Goal: Task Accomplishment & Management: Manage account settings

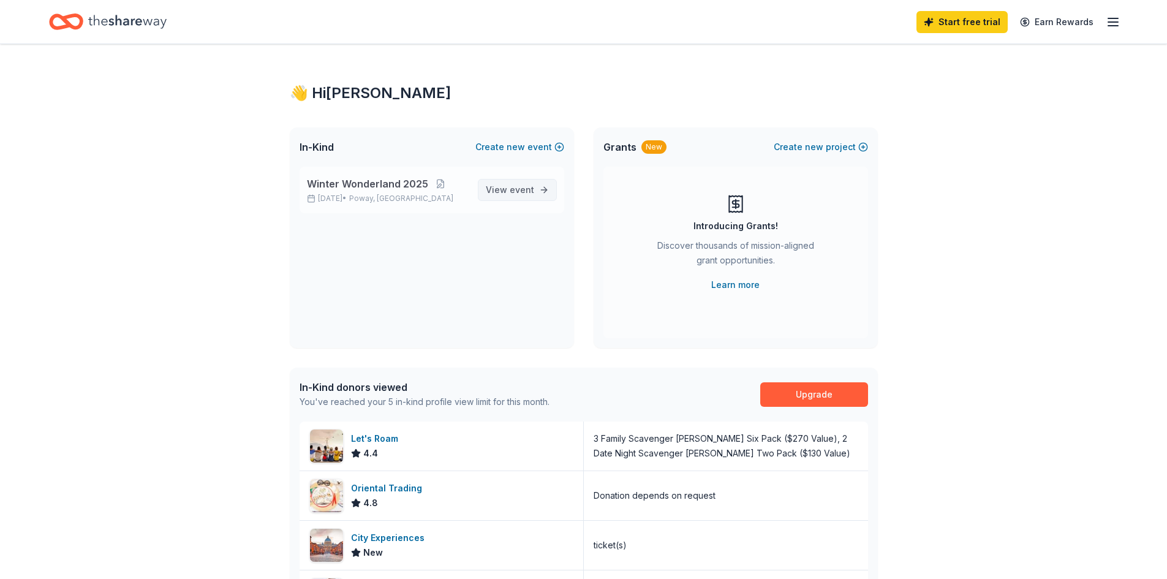
click at [521, 192] on span "event" at bounding box center [522, 189] width 25 height 10
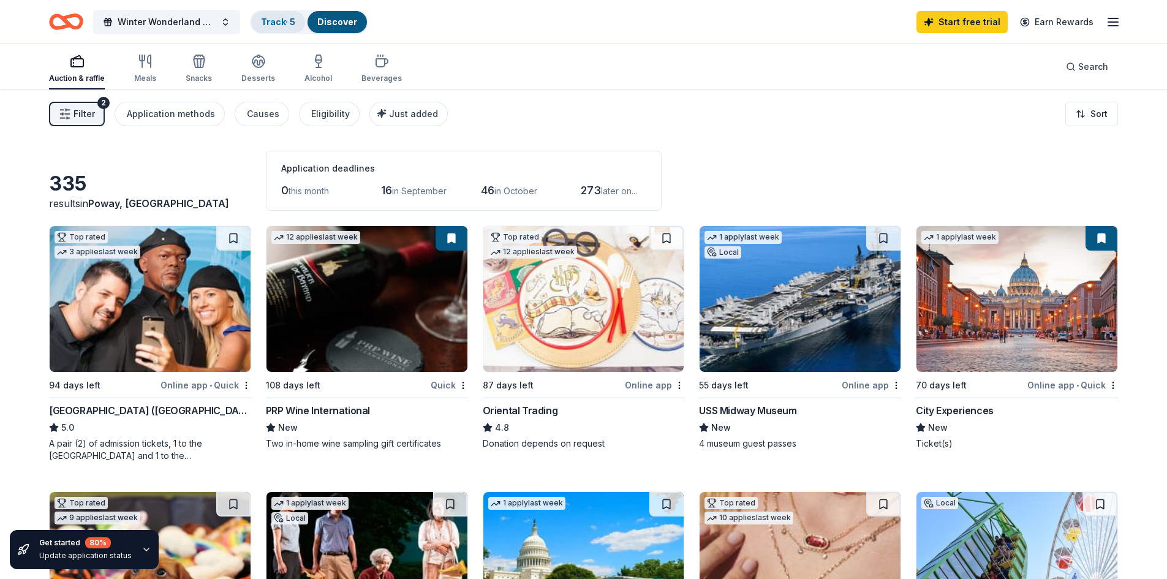
click at [295, 26] on link "Track · 5" at bounding box center [278, 22] width 34 height 10
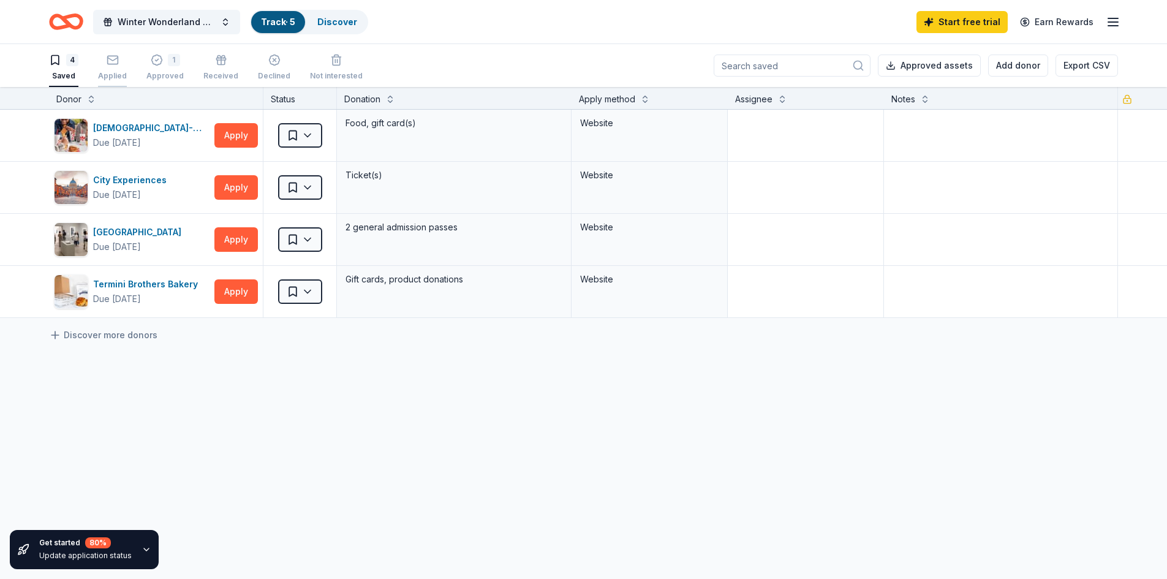
click at [123, 69] on div "Applied" at bounding box center [112, 67] width 29 height 27
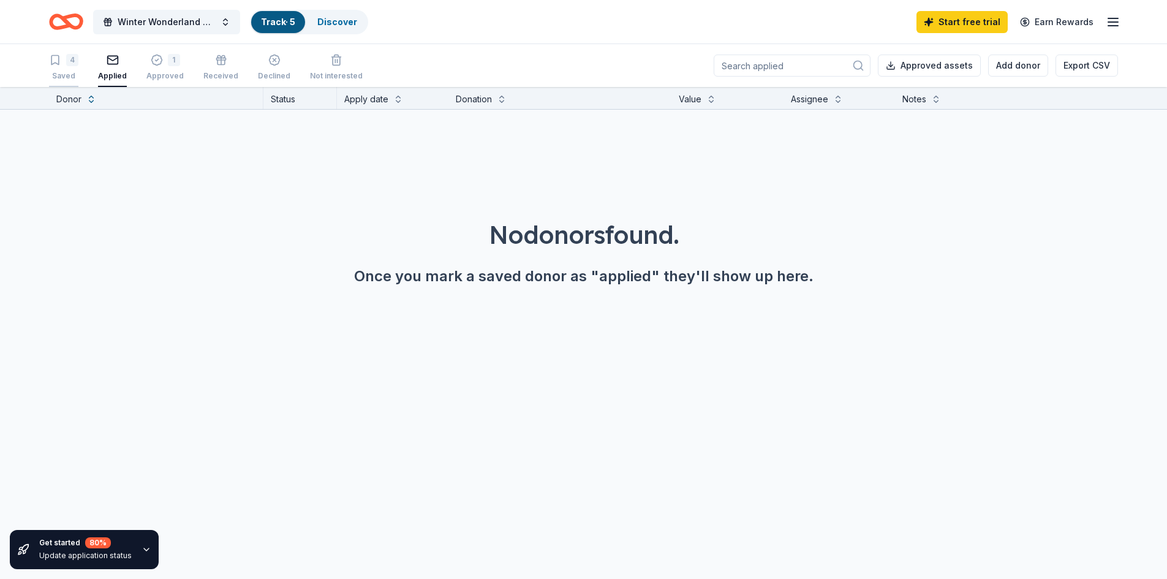
click at [75, 73] on div "Saved" at bounding box center [63, 76] width 29 height 10
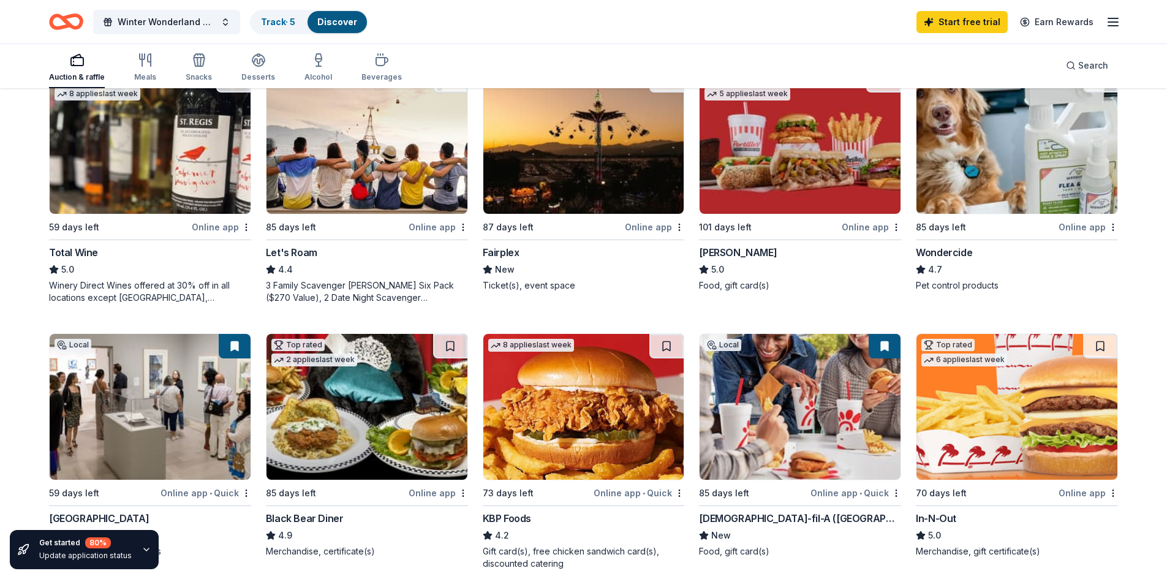
scroll to position [735, 0]
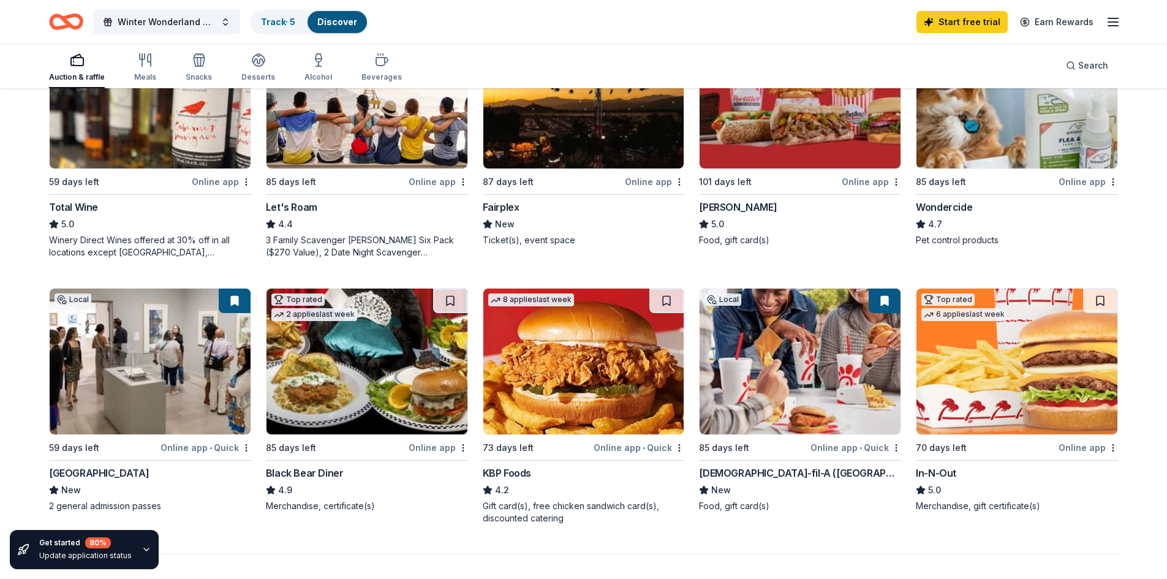
click at [996, 410] on img at bounding box center [1016, 362] width 201 height 146
click at [989, 502] on div "Merchandise, gift certificate(s)" at bounding box center [1017, 506] width 202 height 12
click at [982, 402] on img at bounding box center [1016, 362] width 201 height 146
click at [1000, 410] on img at bounding box center [1016, 362] width 201 height 146
click at [1111, 26] on line "button" at bounding box center [1113, 26] width 10 height 0
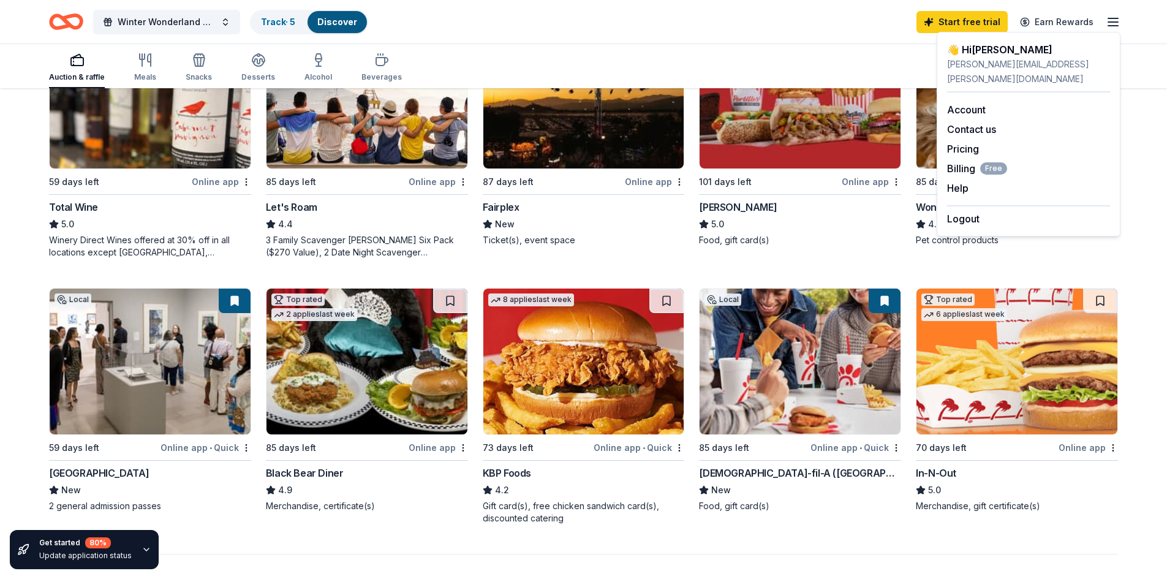
click at [981, 207] on div "Logout" at bounding box center [1028, 215] width 163 height 21
click at [975, 211] on button "Logout" at bounding box center [963, 218] width 32 height 15
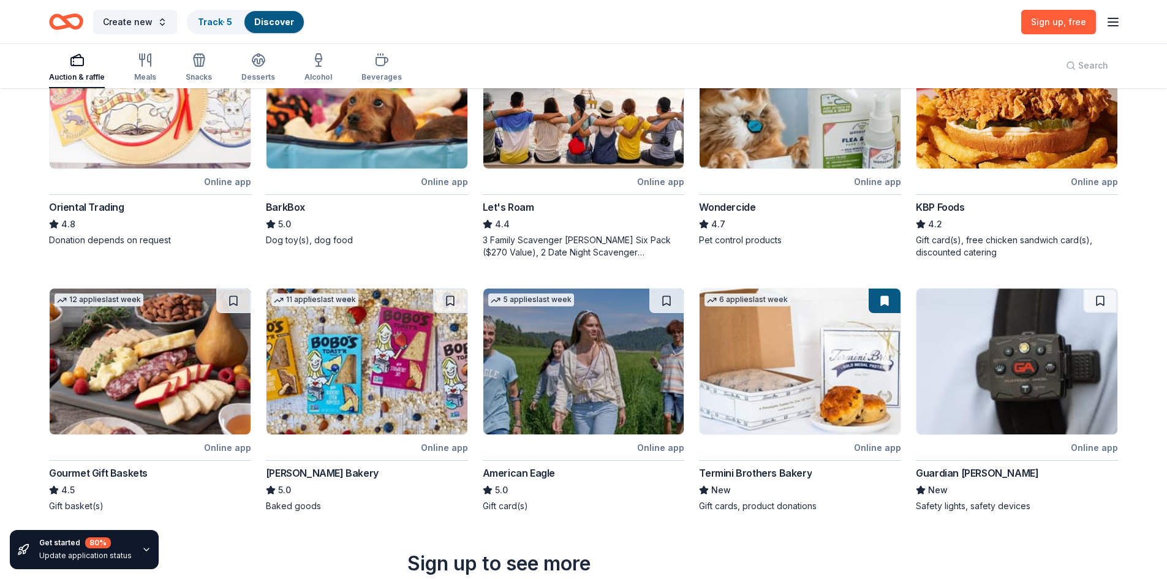
scroll to position [0, 0]
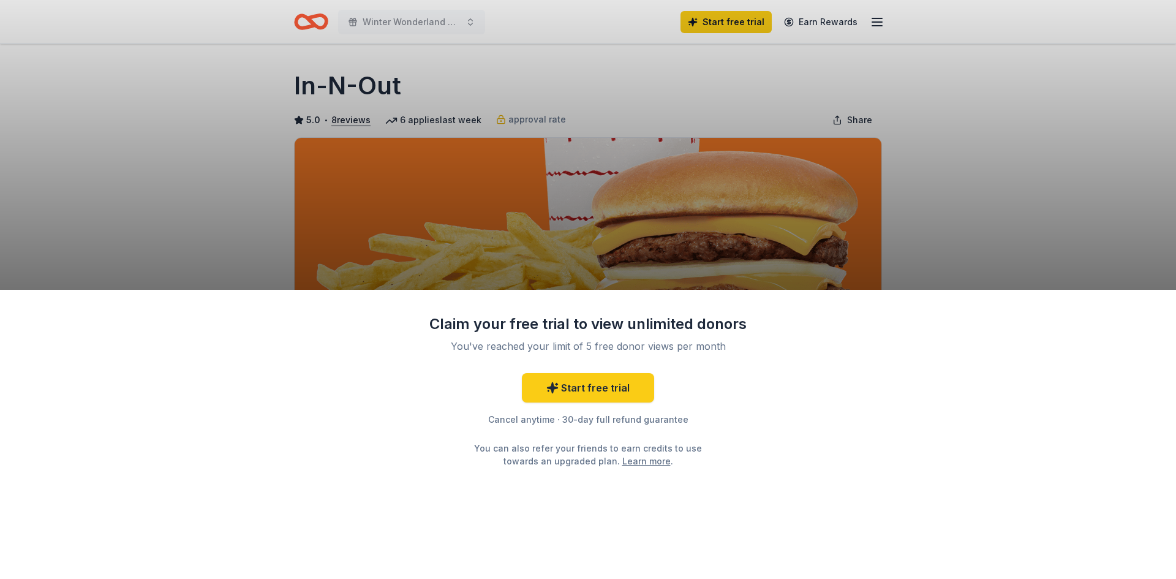
click at [642, 260] on div "Claim your free trial to view unlimited donors You've reached your limit of 5 f…" at bounding box center [588, 289] width 1176 height 579
click at [832, 457] on div "Claim your free trial to view unlimited donors You've reached your limit of 5 f…" at bounding box center [588, 435] width 1176 height 290
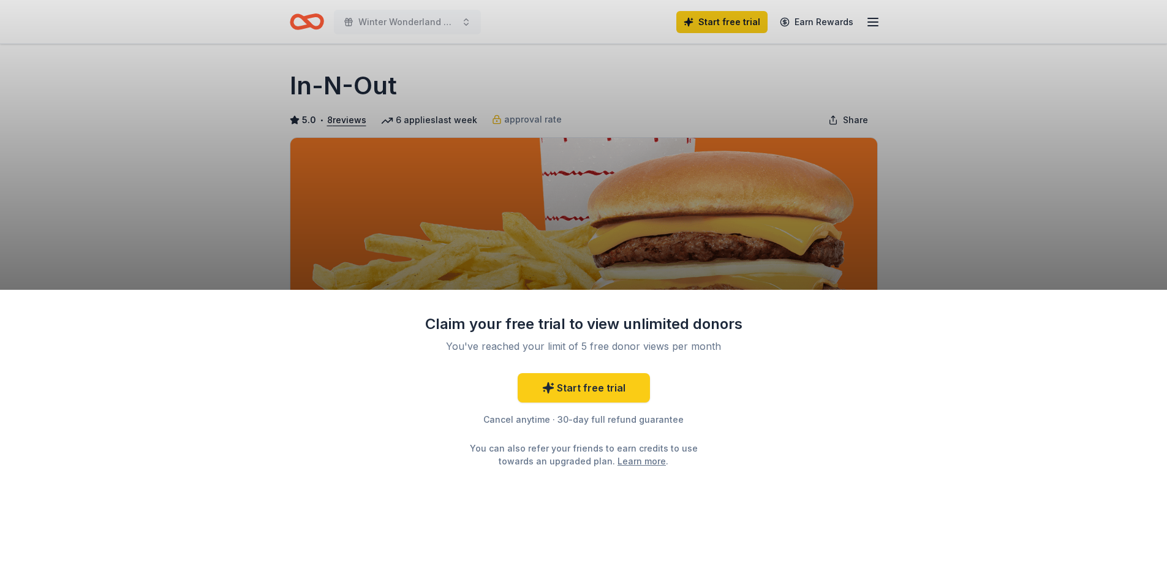
click at [818, 441] on div "Claim your free trial to view unlimited donors You've reached your limit of 5 f…" at bounding box center [583, 435] width 1167 height 290
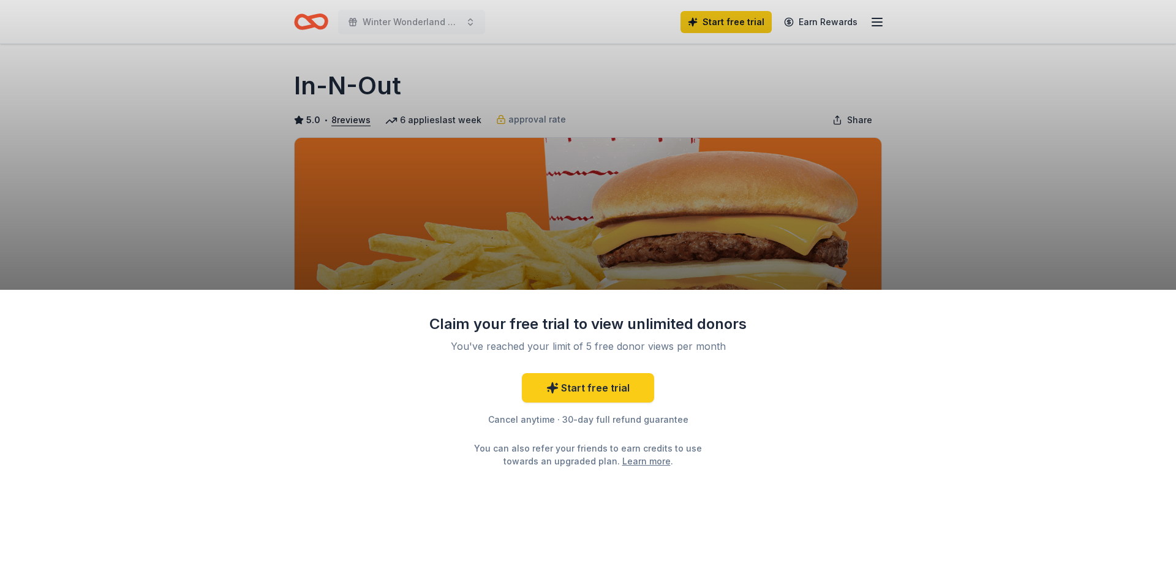
click at [819, 463] on div "Claim your free trial to view unlimited donors You've reached your limit of 5 f…" at bounding box center [588, 435] width 1176 height 290
